Goal: Information Seeking & Learning: Check status

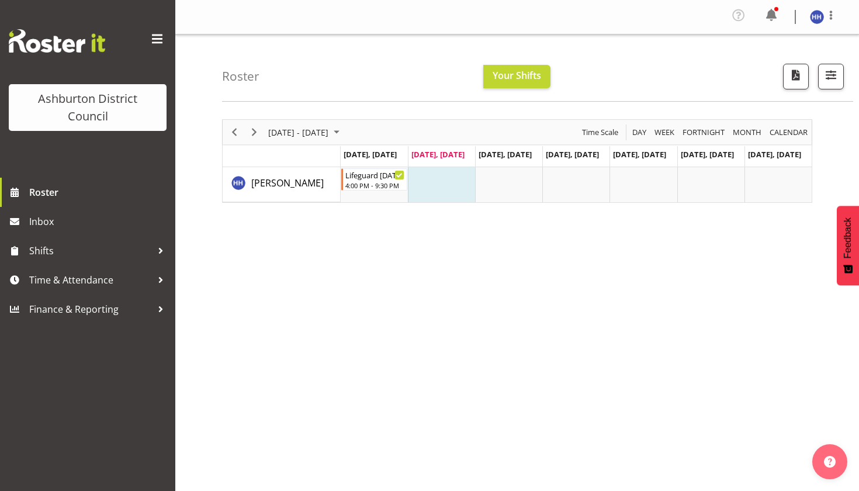
click at [504, 62] on div "Roster Your Shifts All Locations Clear Art Gallery & Museum EA Networks Centre …" at bounding box center [537, 67] width 631 height 67
click at [510, 73] on span "Your Shifts" at bounding box center [516, 75] width 48 height 13
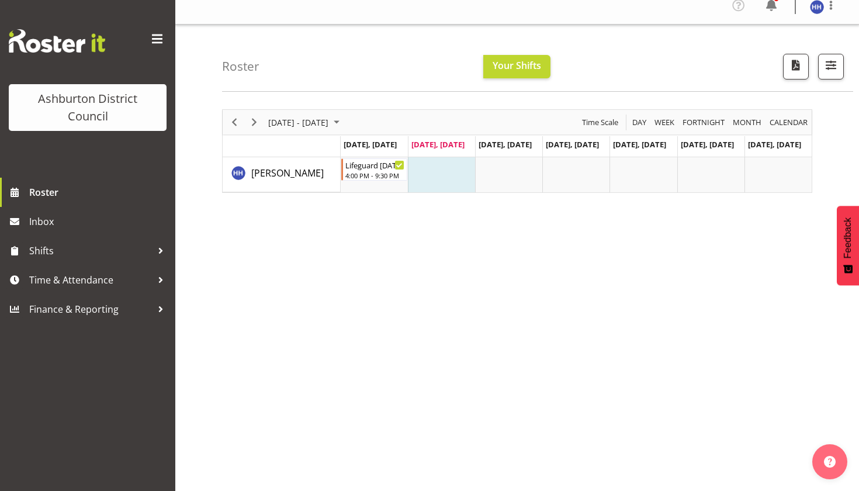
scroll to position [16, 0]
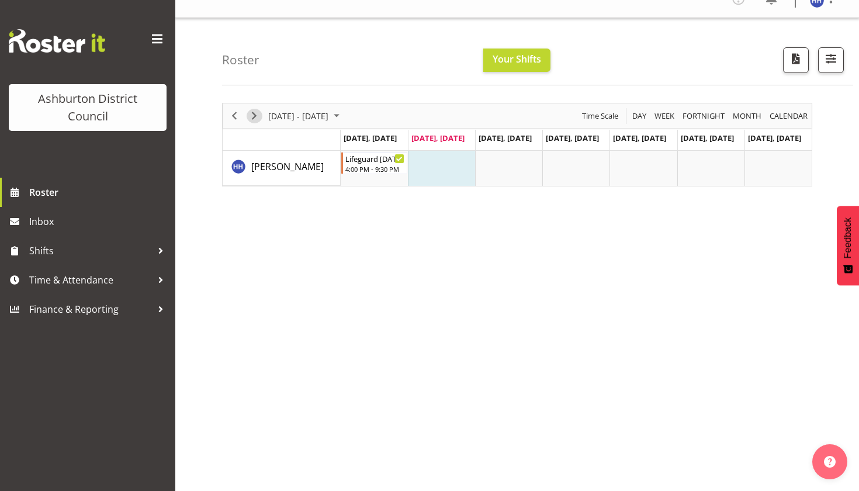
click at [248, 109] on span "Next" at bounding box center [254, 116] width 14 height 15
click at [252, 118] on div "September 08 - 14, 2025 Today Day Week Fortnight Month calendar Month Agenda Ti…" at bounding box center [517, 145] width 590 height 84
click at [252, 114] on span "Next" at bounding box center [254, 116] width 14 height 15
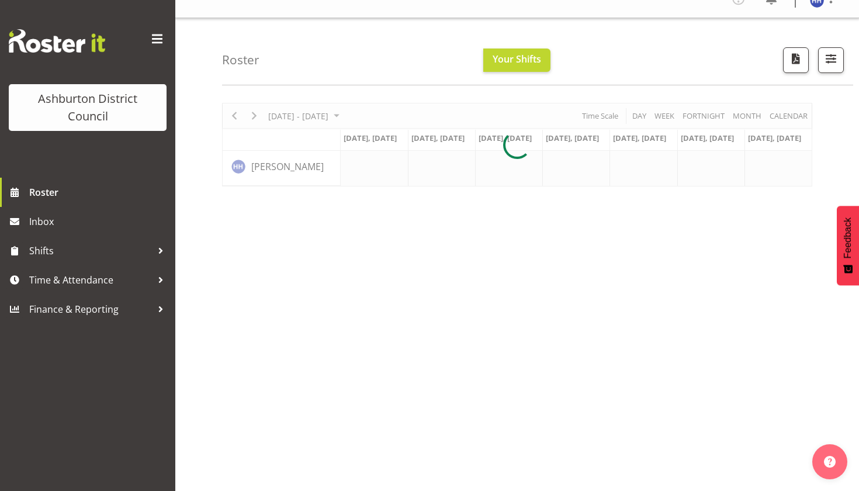
click at [231, 116] on div at bounding box center [517, 145] width 590 height 84
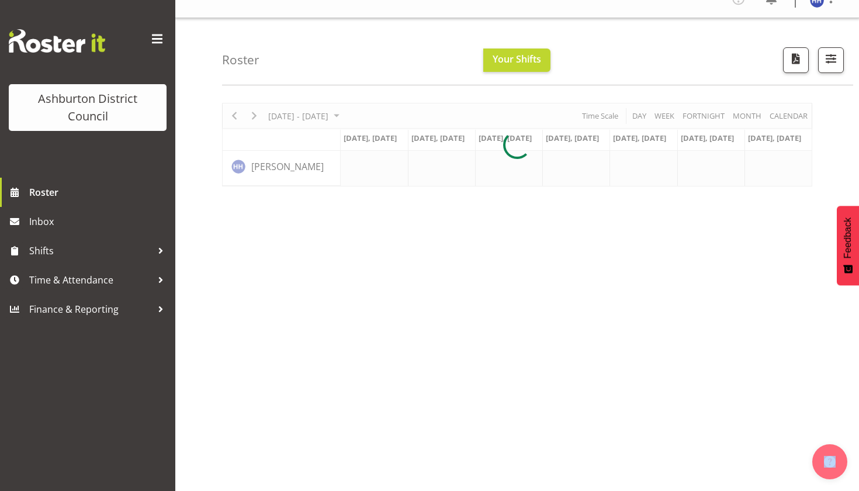
click at [231, 116] on div at bounding box center [517, 145] width 590 height 84
click at [284, 70] on div "Roster Your Shifts All Locations Clear Art Gallery & Museum EA Networks Centre …" at bounding box center [537, 51] width 631 height 67
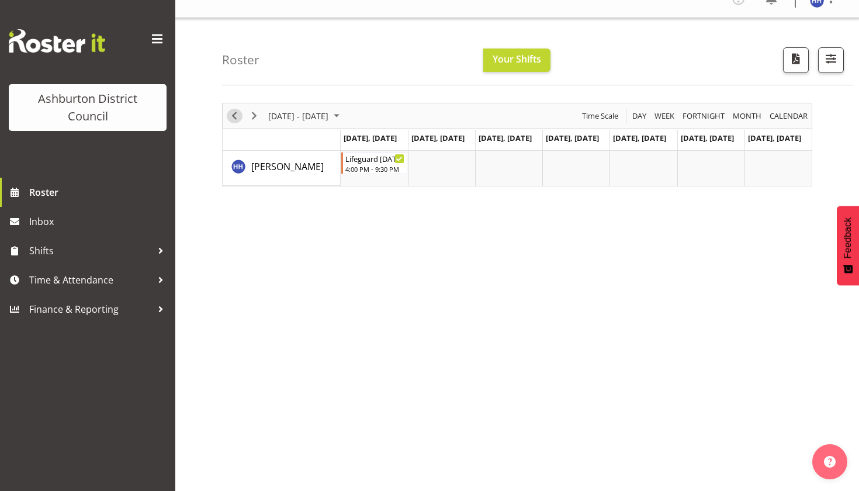
click at [231, 114] on span "Previous" at bounding box center [234, 116] width 14 height 15
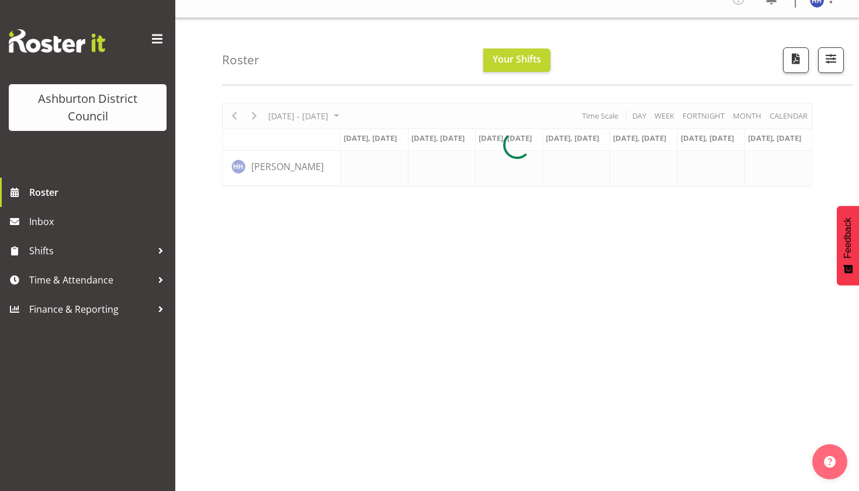
click at [231, 113] on div at bounding box center [517, 145] width 590 height 84
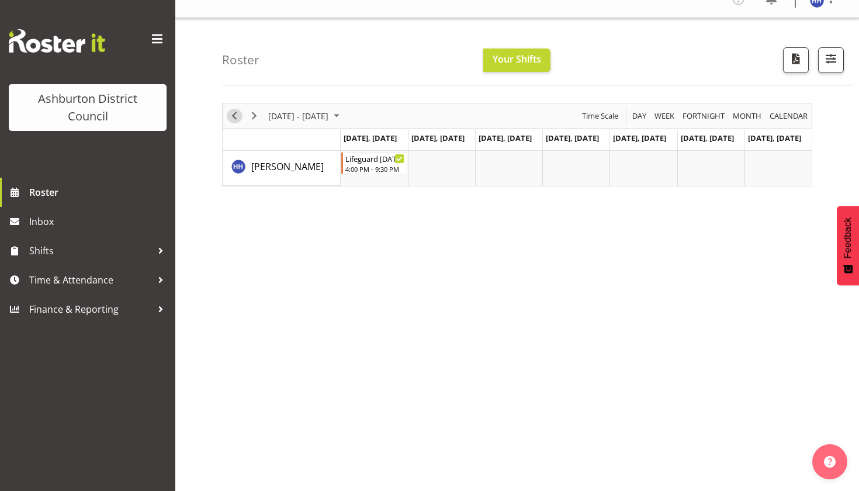
click at [231, 111] on span "Previous" at bounding box center [234, 116] width 14 height 15
click at [255, 115] on span "Next" at bounding box center [254, 116] width 14 height 15
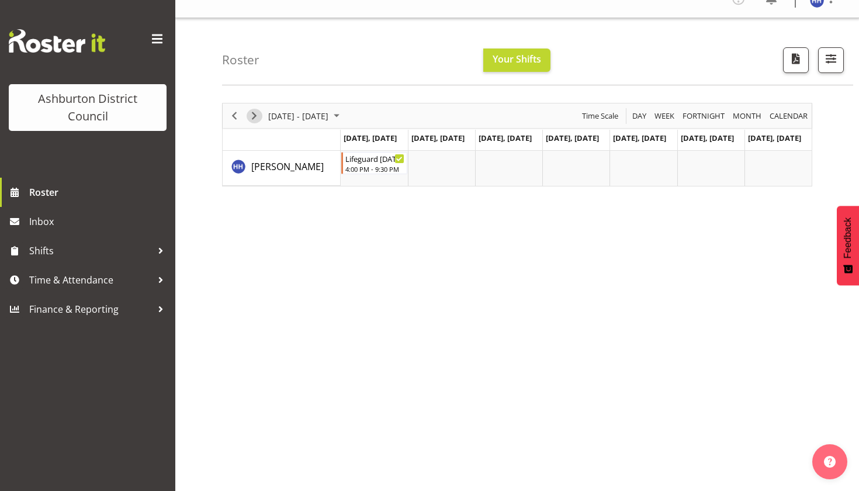
click at [256, 116] on span "Next" at bounding box center [254, 116] width 14 height 15
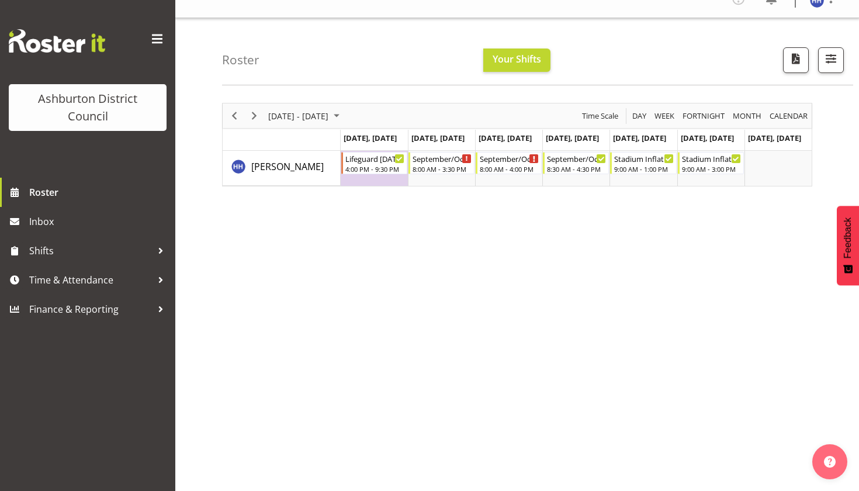
click at [385, 168] on div "September 22 - 28, 2025 Today Day Week Fortnight Month calendar Month Agenda Ti…" at bounding box center [517, 145] width 590 height 84
click at [376, 165] on div "4:00 PM - 9:30 PM" at bounding box center [375, 168] width 60 height 9
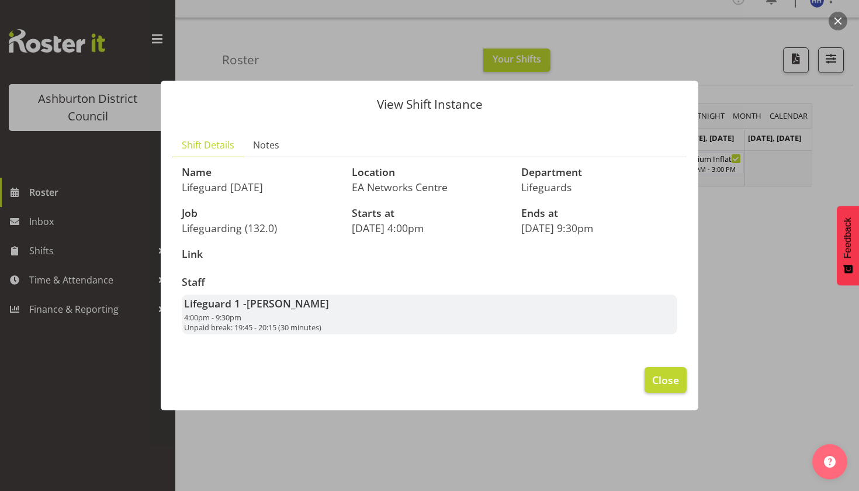
click at [671, 378] on span "Close" at bounding box center [665, 379] width 27 height 15
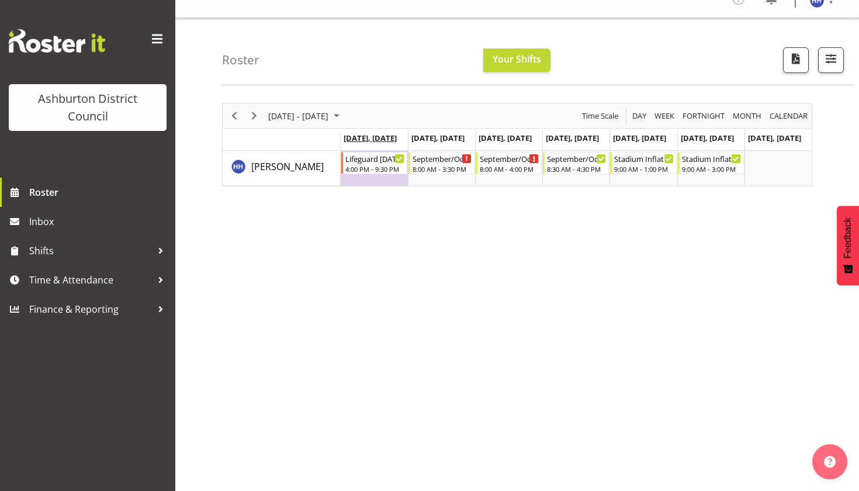
click at [386, 136] on span "Sep 22, Monday" at bounding box center [369, 138] width 53 height 11
click at [375, 137] on span "Sep 22, Monday" at bounding box center [369, 138] width 53 height 11
click at [294, 161] on span "[PERSON_NAME]" at bounding box center [287, 166] width 72 height 13
click at [297, 162] on span "[PERSON_NAME]" at bounding box center [287, 166] width 72 height 13
click at [642, 163] on div "Stadium Inflatable 9:00 AM - 1:00 PM" at bounding box center [644, 163] width 60 height 22
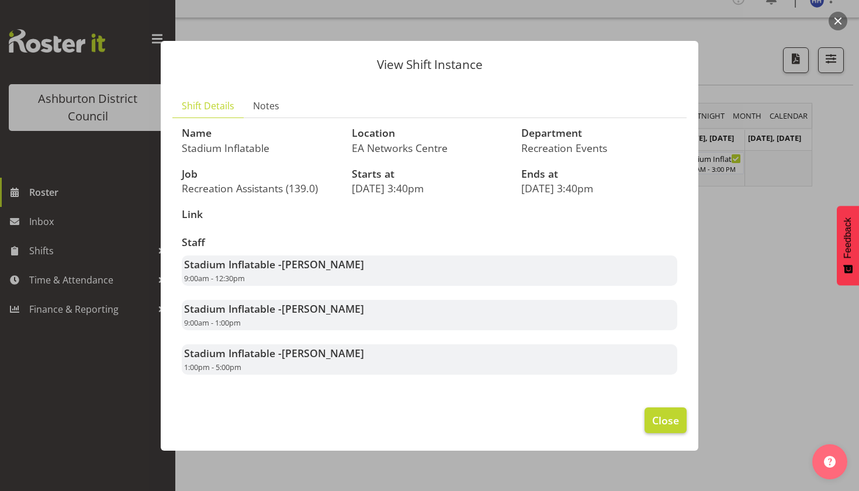
click at [658, 419] on span "Close" at bounding box center [665, 419] width 27 height 15
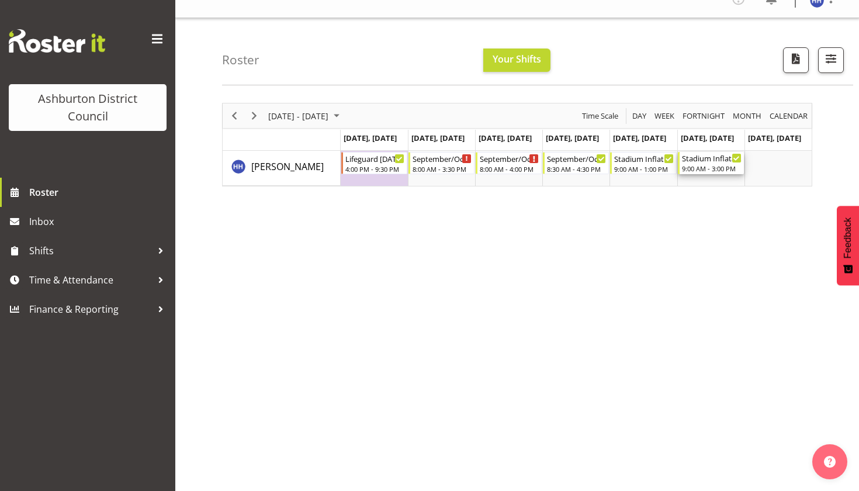
click at [707, 160] on div "Stadium Inflatable" at bounding box center [712, 158] width 60 height 12
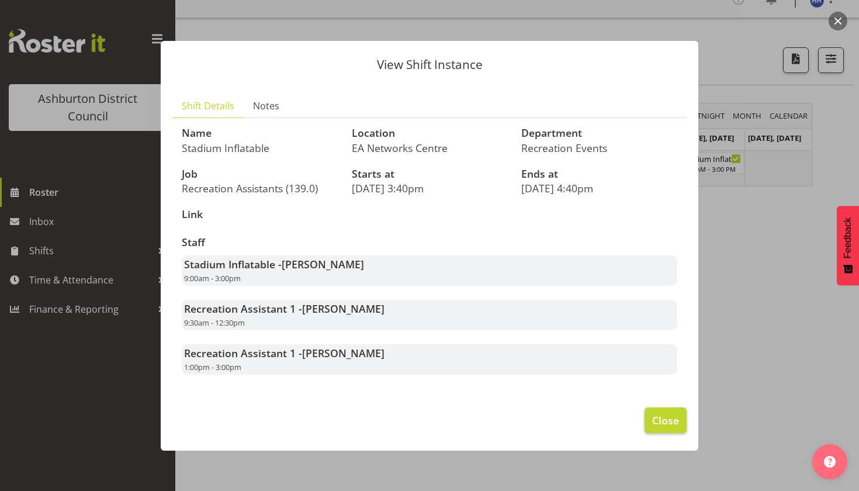
click at [654, 412] on span "Close" at bounding box center [665, 419] width 27 height 15
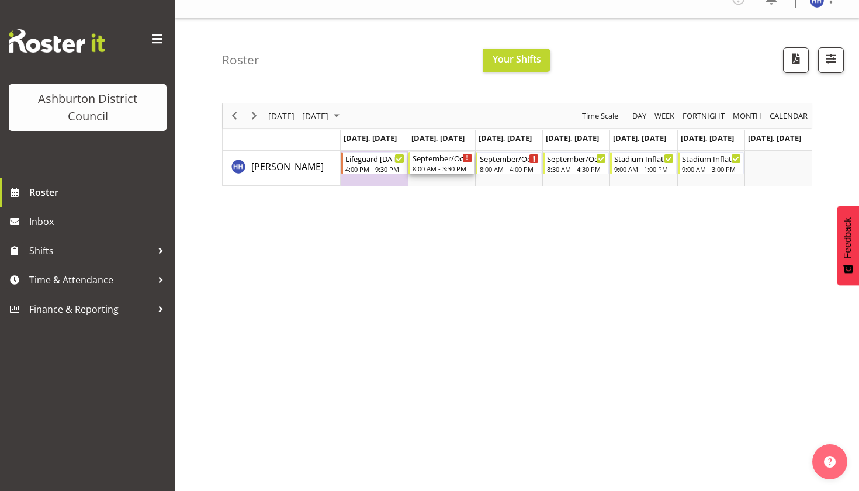
click at [436, 161] on div "September/October Holiday Programme" at bounding box center [442, 158] width 60 height 12
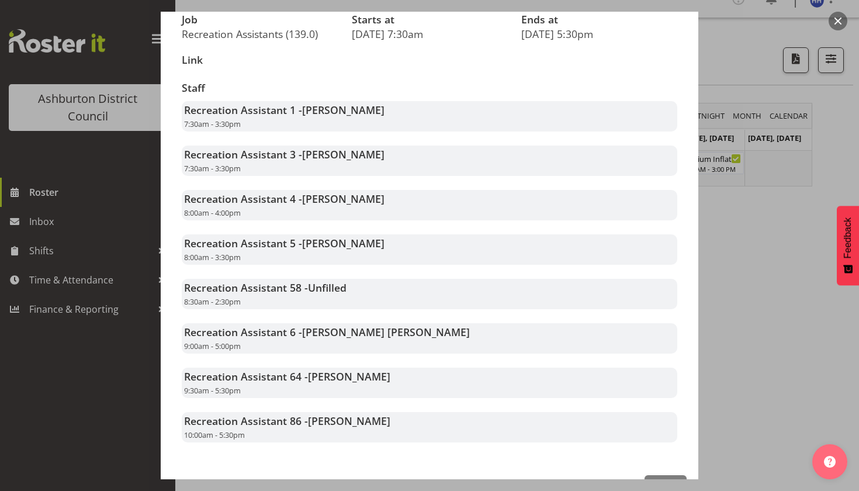
scroll to position [171, 0]
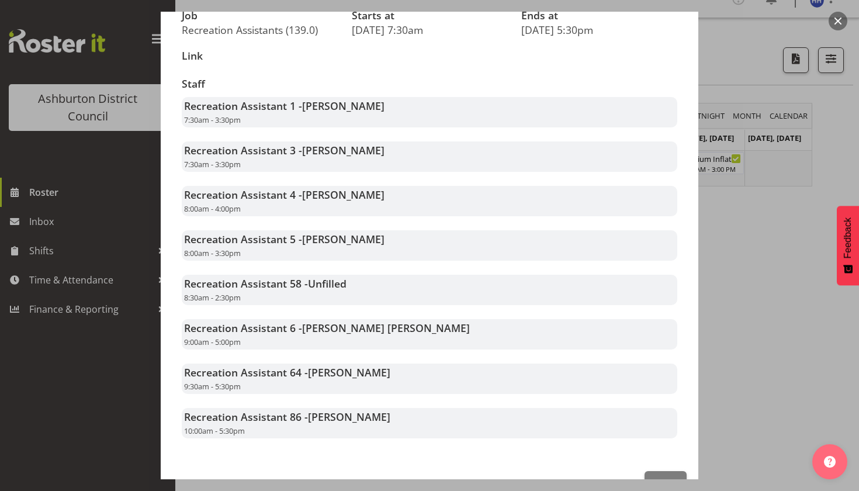
drag, startPoint x: 303, startPoint y: 187, endPoint x: 371, endPoint y: 192, distance: 69.1
click at [371, 192] on div "Recreation Assistant 4 - Ela Reyes 8:00am - 4:00pm" at bounding box center [429, 201] width 495 height 30
click at [397, 213] on div "Staff Recreation Assistant 1 - Darlene Parlane 7:30am - 3:30pm Recreation Assis…" at bounding box center [429, 258] width 509 height 374
click at [660, 475] on span "Close" at bounding box center [665, 482] width 27 height 15
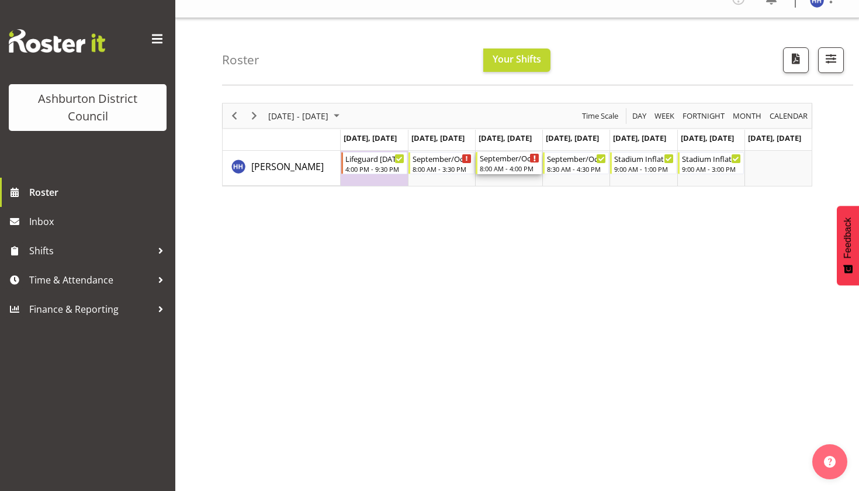
click at [504, 166] on div "8:00 AM - 4:00 PM" at bounding box center [510, 168] width 60 height 9
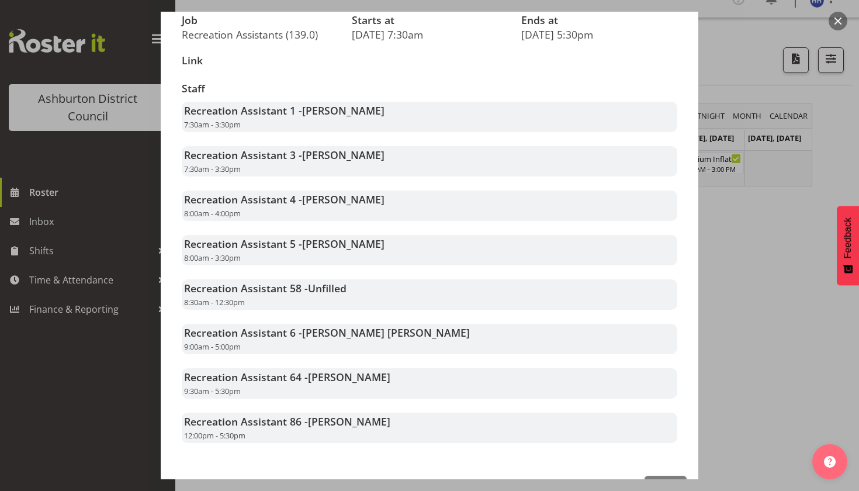
scroll to position [167, 0]
click at [671, 480] on span "Close" at bounding box center [665, 487] width 27 height 15
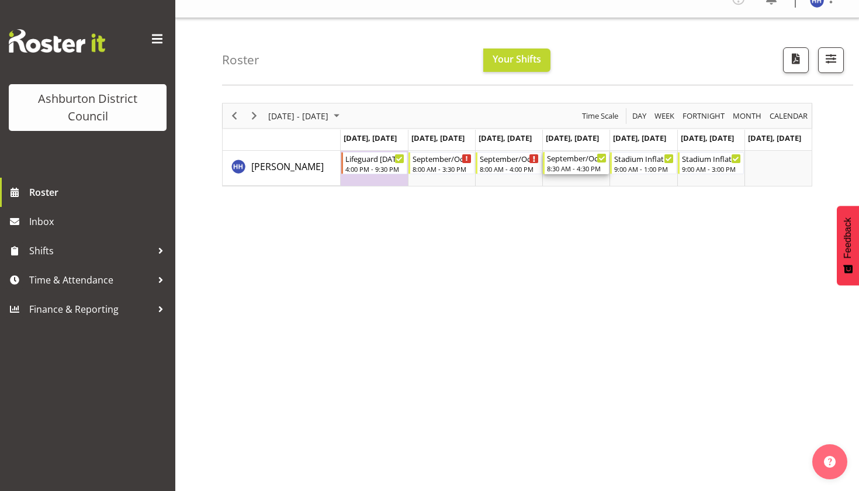
click at [576, 165] on div "8:30 AM - 4:30 PM" at bounding box center [577, 168] width 60 height 9
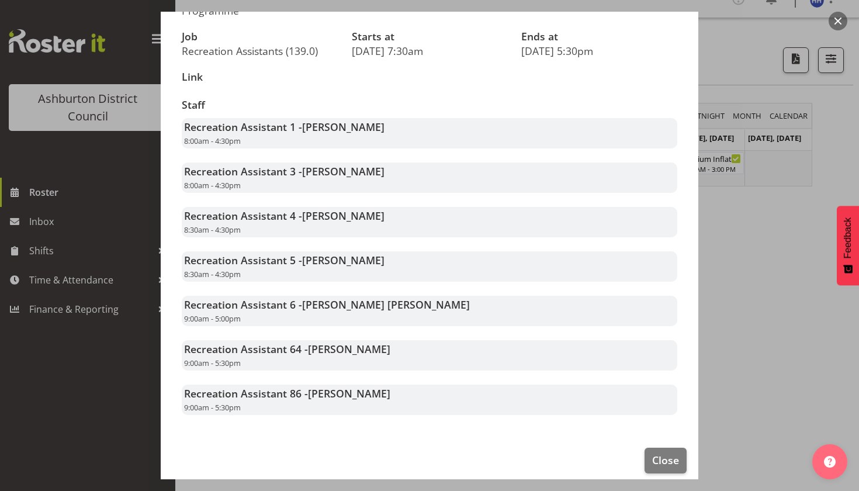
scroll to position [150, 0]
click at [650, 450] on button "Close" at bounding box center [665, 461] width 42 height 26
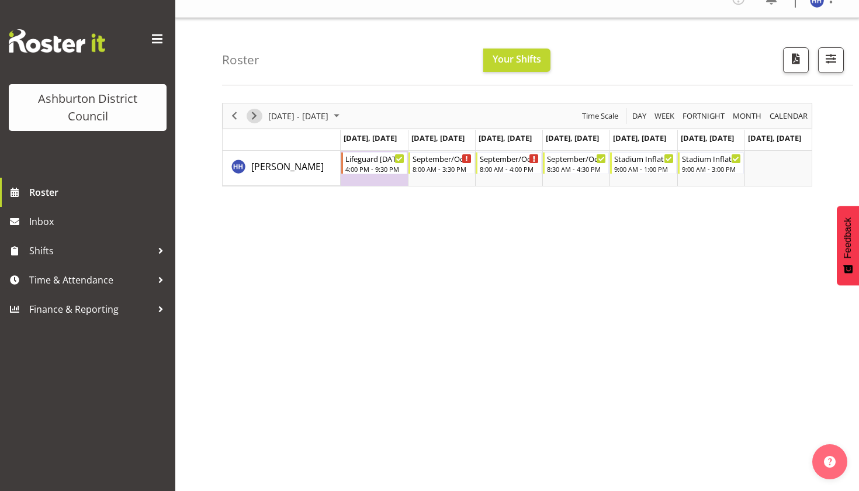
click at [256, 113] on span "Next" at bounding box center [254, 116] width 14 height 15
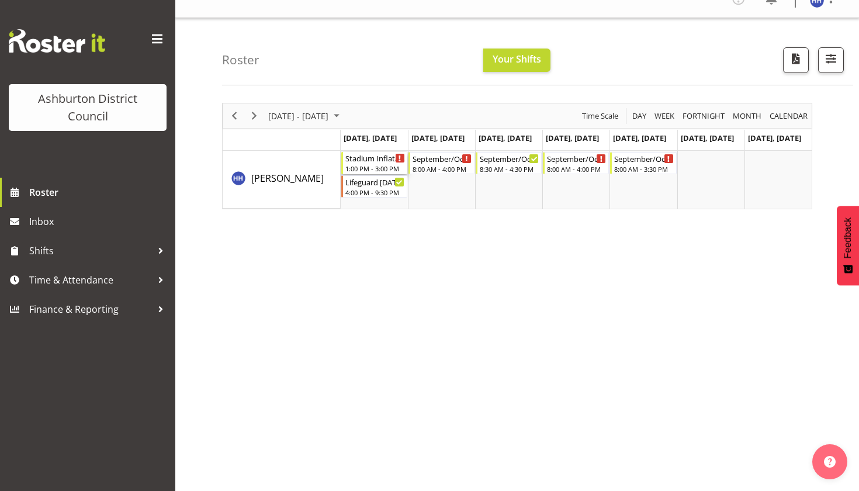
click at [378, 163] on div "Stadium Inflatable 1:00 PM - 3:00 PM" at bounding box center [375, 163] width 60 height 22
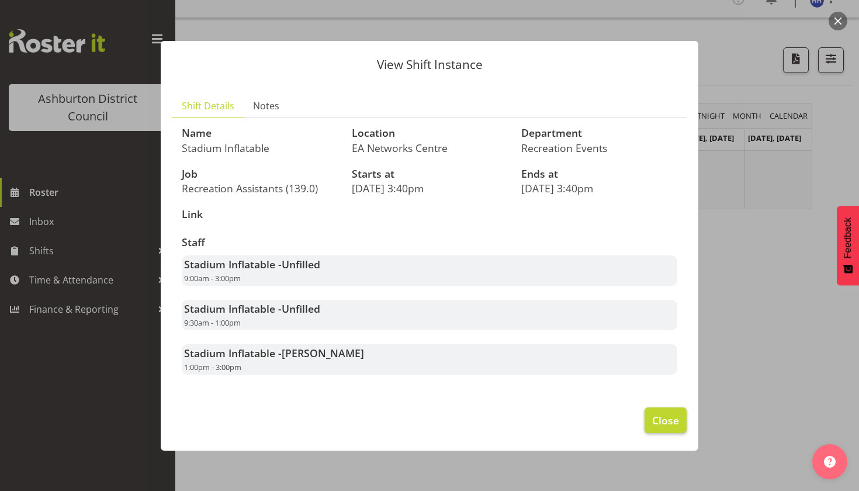
click at [658, 412] on span "Close" at bounding box center [665, 419] width 27 height 15
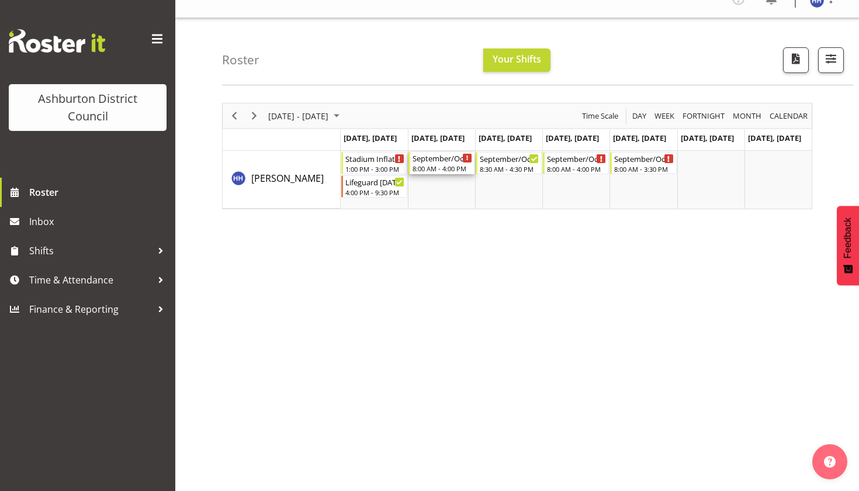
click at [449, 163] on div "September/October Holiday Programme 8:00 AM - 4:00 PM" at bounding box center [442, 163] width 60 height 22
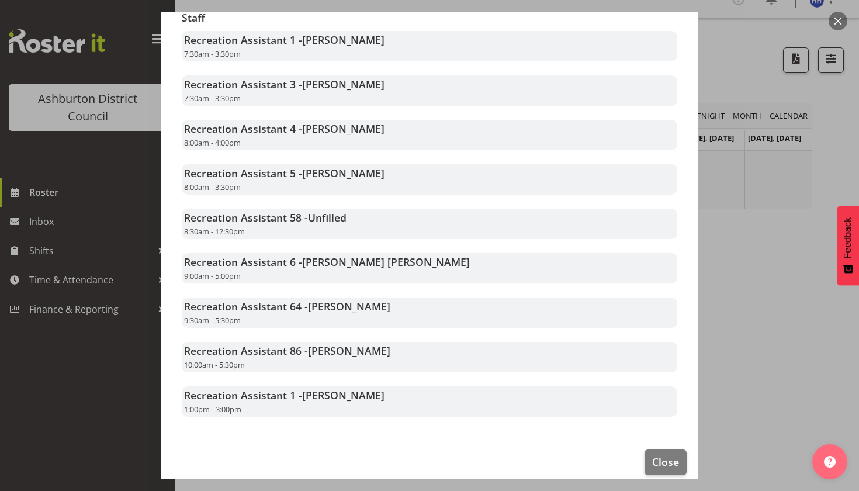
scroll to position [236, 0]
click at [766, 332] on div at bounding box center [429, 245] width 859 height 491
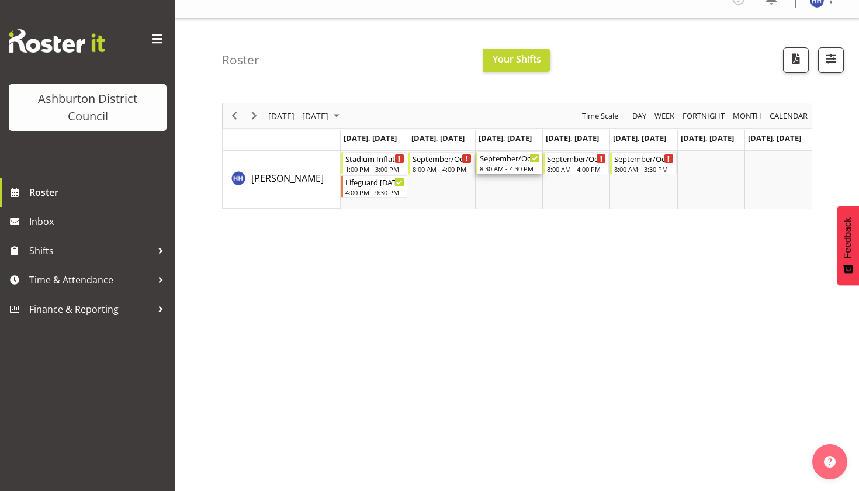
click at [516, 158] on div "September/October Holiday Programme" at bounding box center [510, 158] width 60 height 12
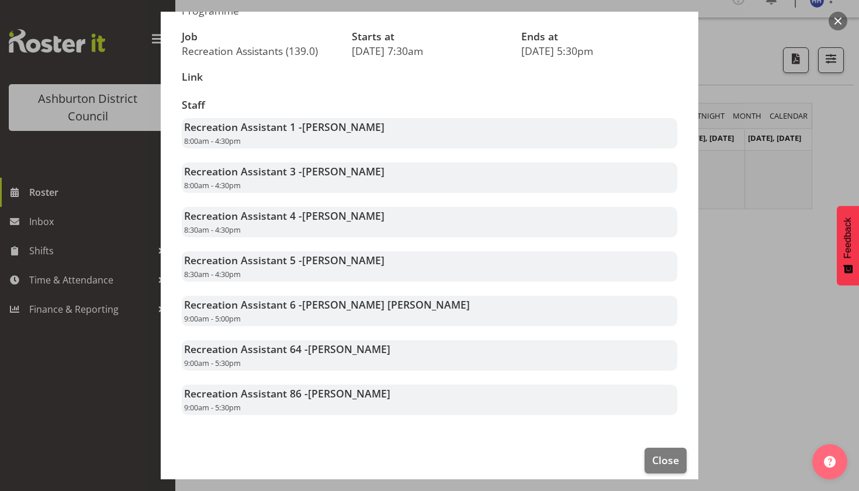
scroll to position [150, 0]
click at [672, 448] on button "Close" at bounding box center [665, 461] width 42 height 26
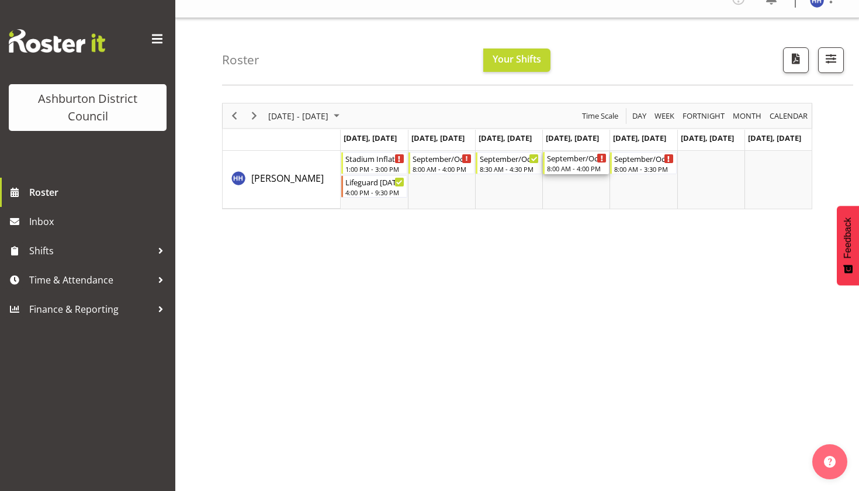
click at [574, 162] on div "September/October Holiday Programme" at bounding box center [577, 158] width 60 height 12
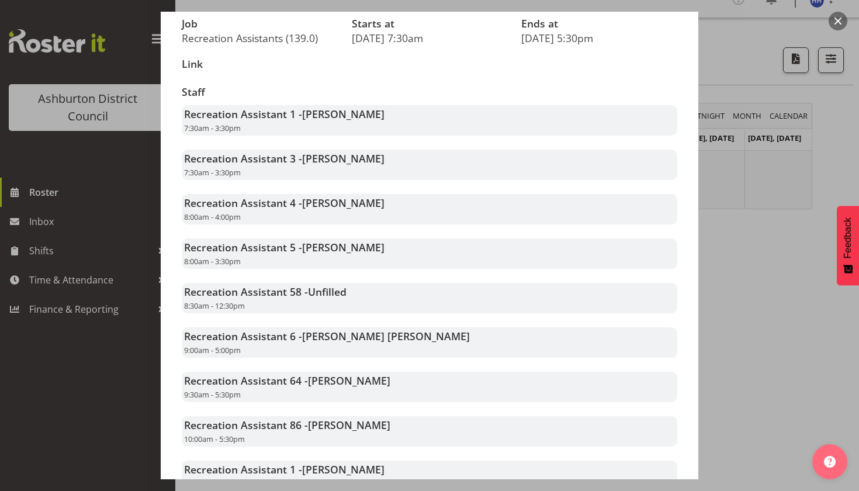
scroll to position [164, 0]
click at [748, 287] on div at bounding box center [429, 245] width 859 height 491
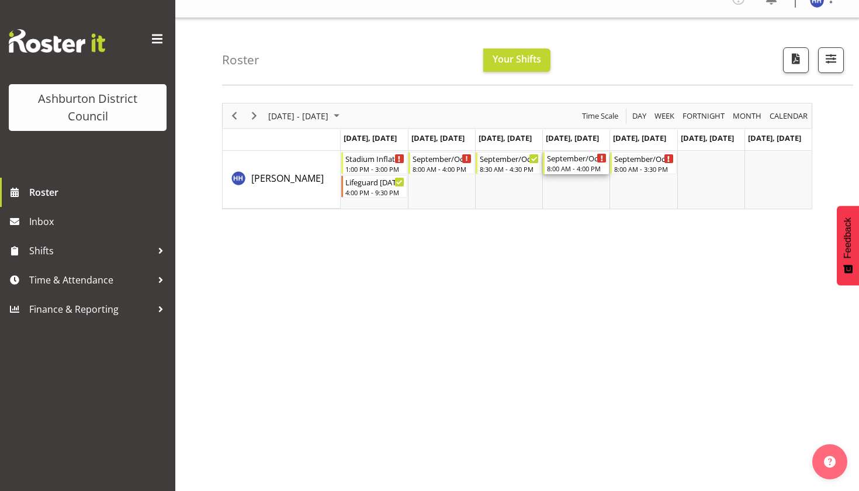
click at [579, 165] on div "8:00 AM - 4:00 PM" at bounding box center [577, 168] width 60 height 9
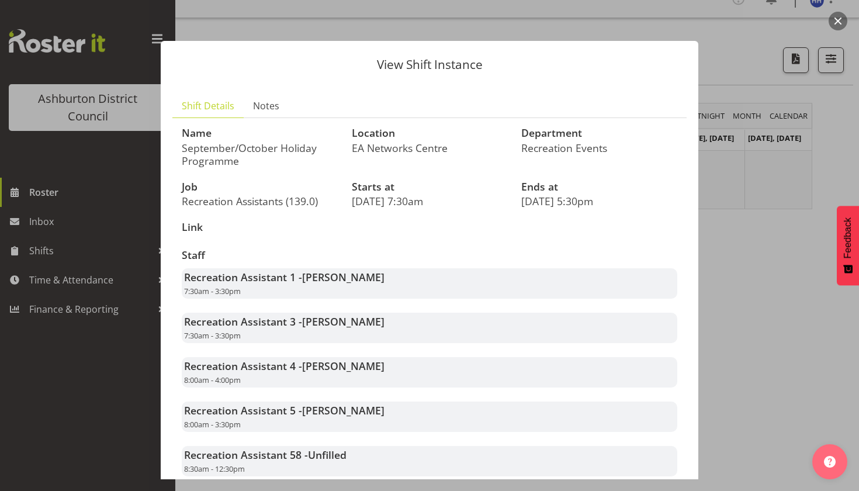
click at [721, 218] on div at bounding box center [429, 245] width 859 height 491
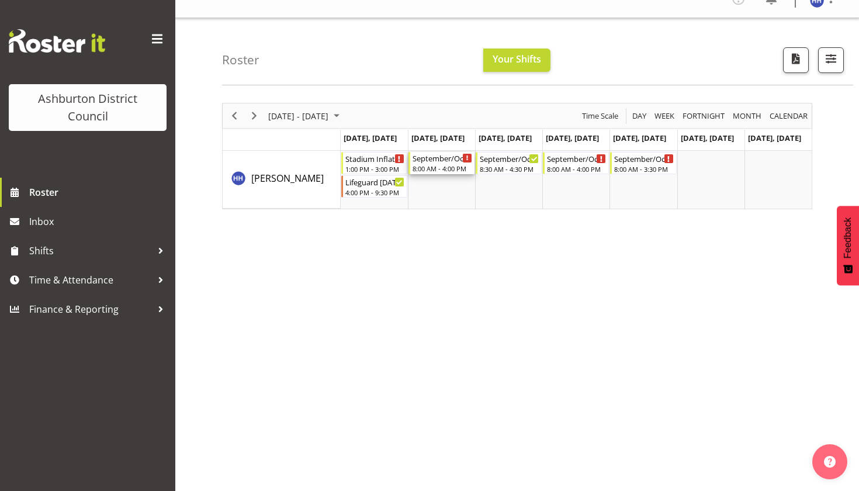
click at [431, 165] on div "8:00 AM - 4:00 PM" at bounding box center [442, 168] width 60 height 9
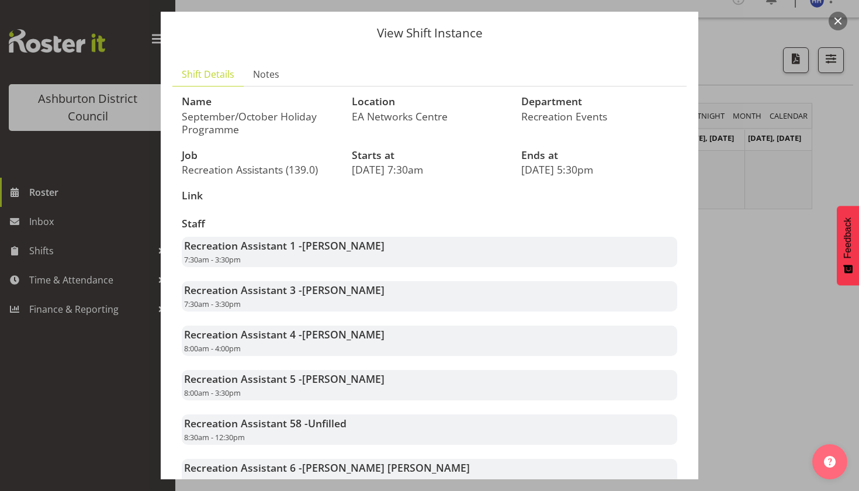
scroll to position [38, 0]
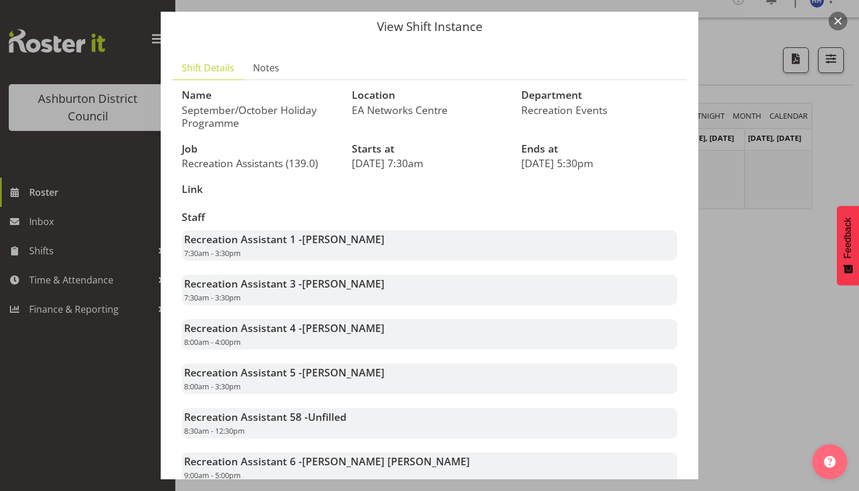
click at [713, 251] on div at bounding box center [429, 245] width 859 height 491
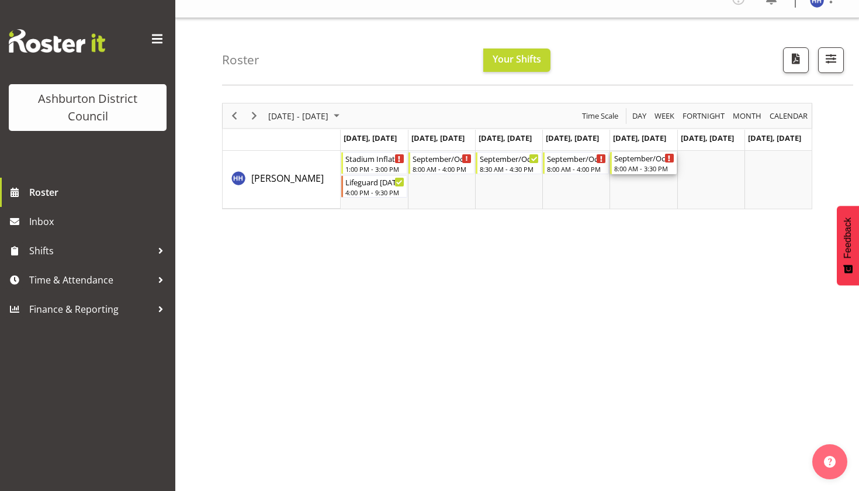
click at [631, 156] on div "September/October Holiday Programme" at bounding box center [644, 158] width 60 height 12
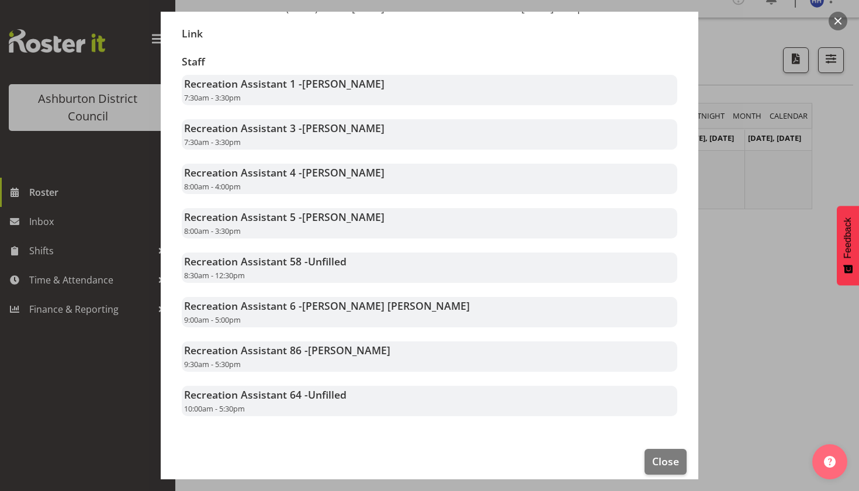
scroll to position [193, 0]
click at [716, 331] on div at bounding box center [429, 245] width 859 height 491
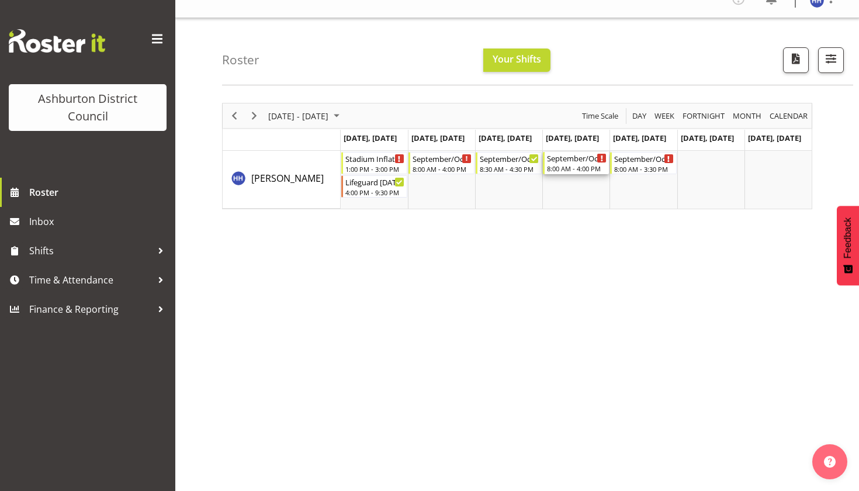
click at [568, 165] on div "8:00 AM - 4:00 PM" at bounding box center [577, 168] width 60 height 9
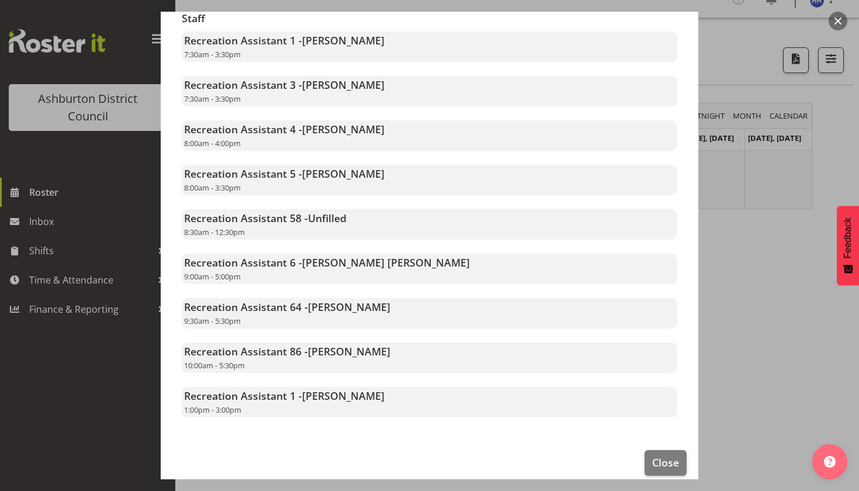
scroll to position [236, 0]
click at [723, 315] on div at bounding box center [429, 245] width 859 height 491
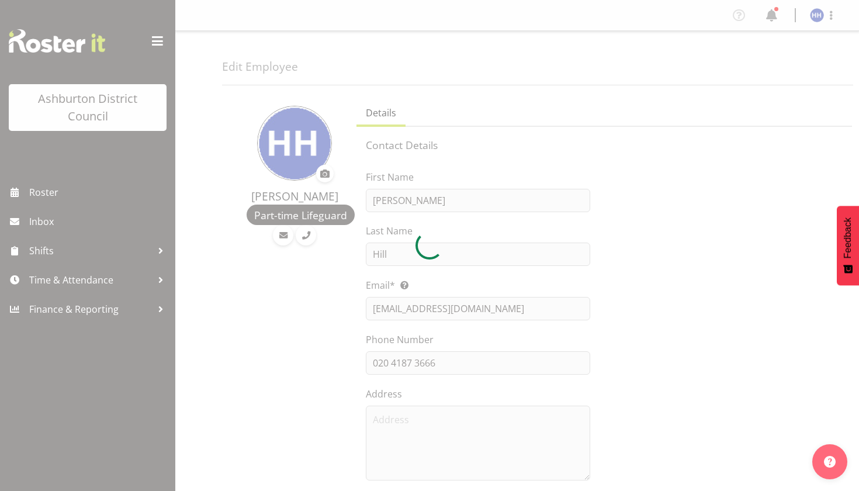
select select "TimelineWeek"
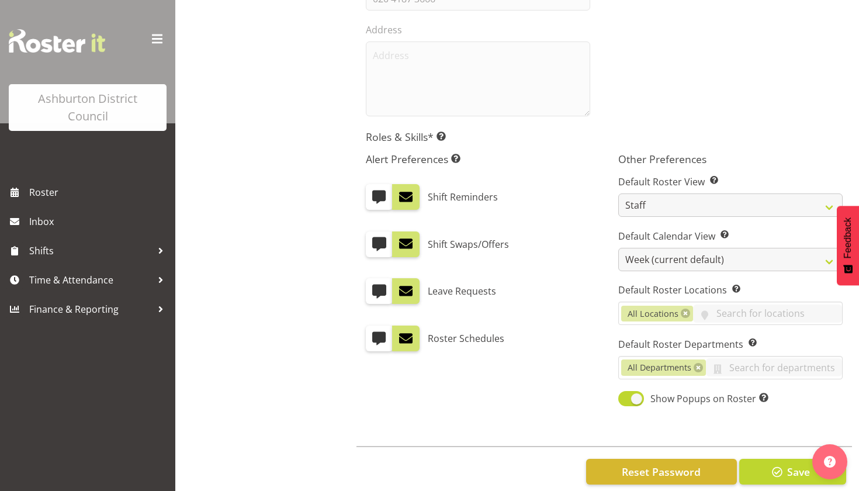
scroll to position [366, 0]
